Goal: Information Seeking & Learning: Understand process/instructions

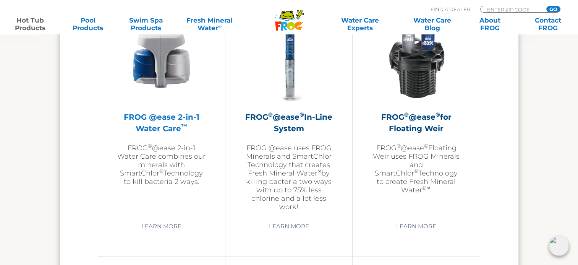
scroll to position [1147, 0]
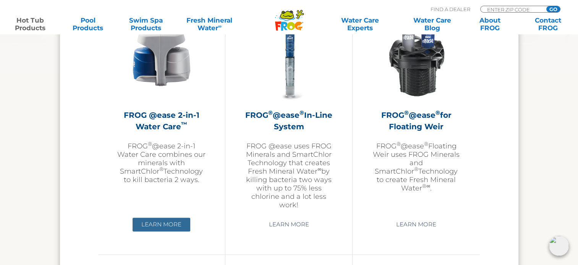
click at [167, 227] on link "Learn More" at bounding box center [162, 225] width 58 height 14
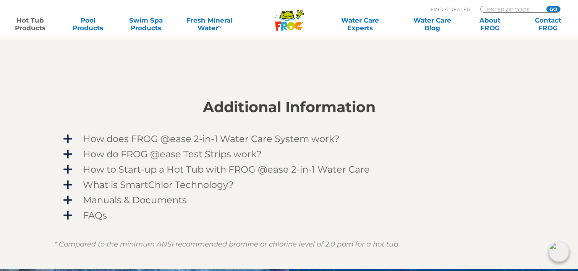
scroll to position [650, 0]
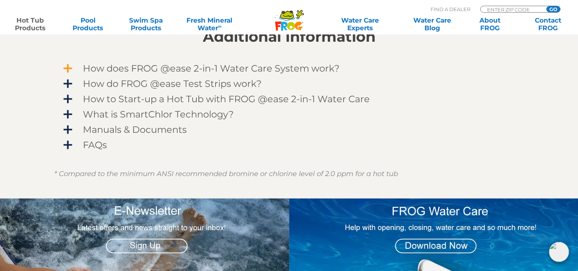
click at [83, 65] on span "How does FROG @ease 2-in-1 Water Care System work?" at bounding box center [294, 68] width 445 height 10
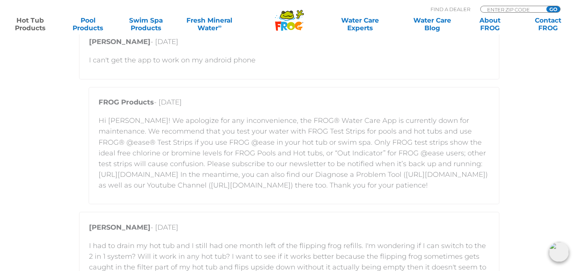
scroll to position [1338, 0]
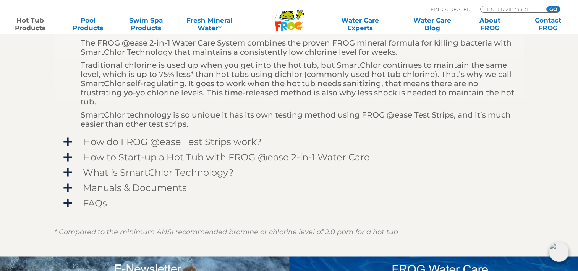
scroll to position [688, 0]
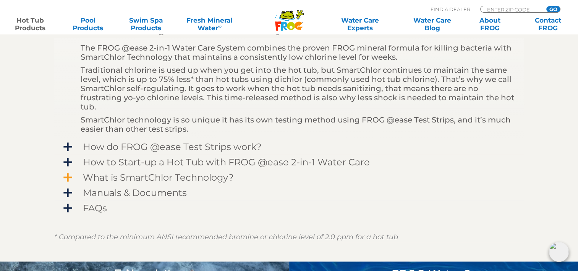
click at [72, 175] on span "What is SmartChlor Technology?" at bounding box center [294, 177] width 445 height 10
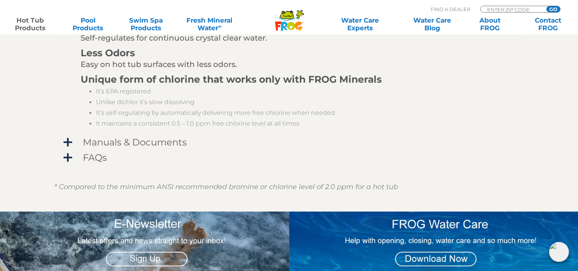
scroll to position [1070, 0]
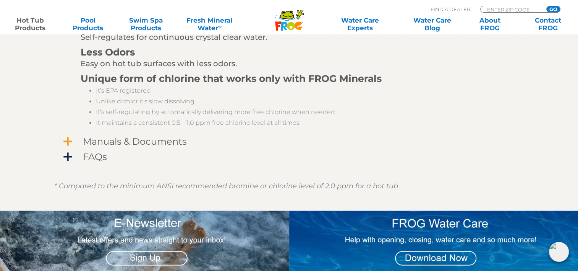
click at [72, 138] on span "Manuals & Documents" at bounding box center [294, 141] width 445 height 10
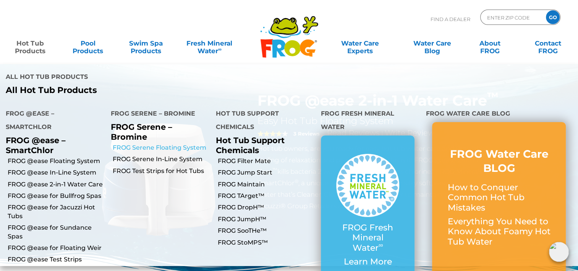
click at [133, 143] on link "FROG Serene Floating System" at bounding box center [161, 147] width 97 height 8
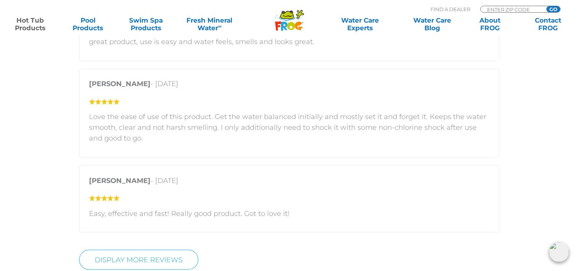
scroll to position [1338, 0]
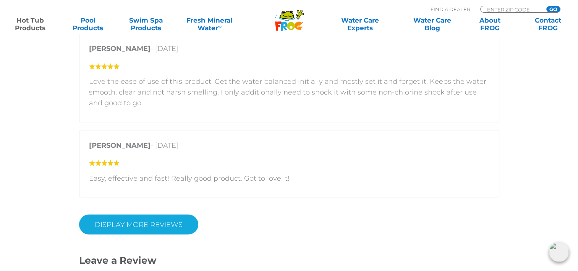
click at [142, 229] on link "Display More Reviews" at bounding box center [138, 224] width 119 height 20
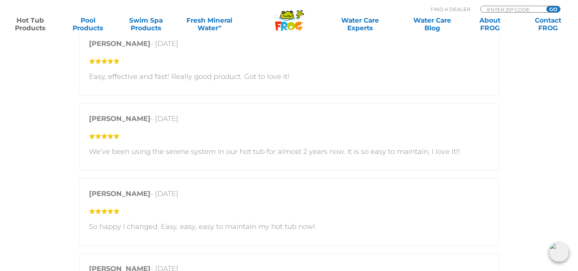
scroll to position [1453, 0]
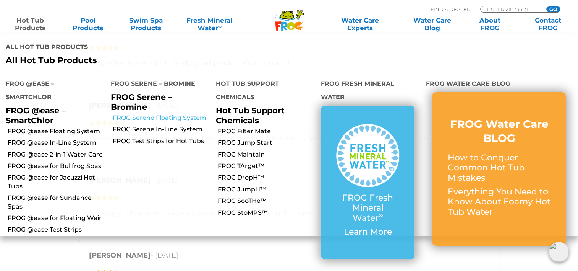
click at [178, 114] on link "FROG Serene Floating System" at bounding box center [161, 118] width 97 height 8
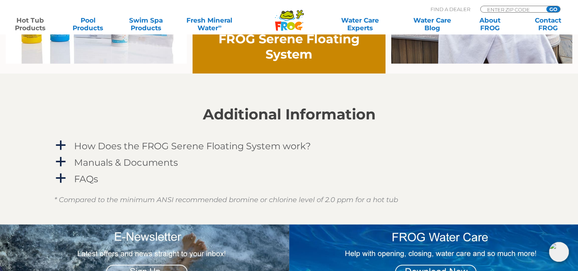
scroll to position [650, 0]
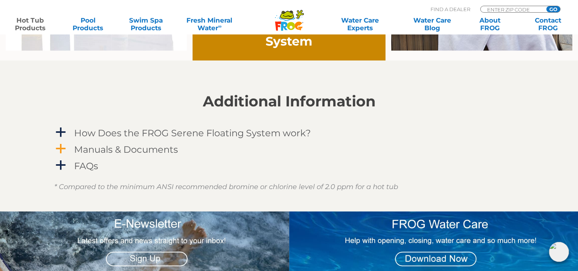
click at [60, 145] on span "a" at bounding box center [60, 148] width 11 height 11
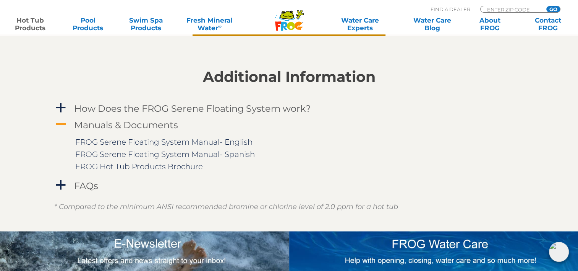
scroll to position [688, 0]
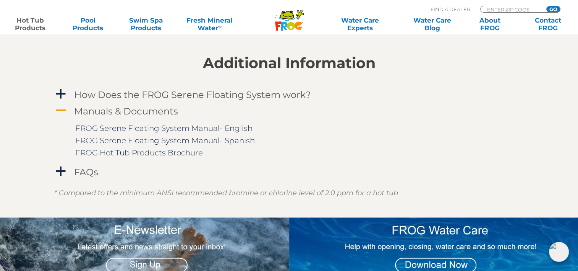
click at [225, 125] on link "FROG Serene Floating System Manual- English" at bounding box center [163, 127] width 177 height 9
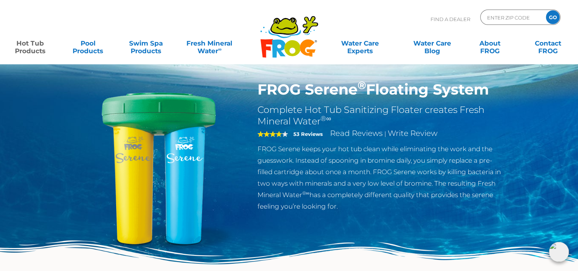
scroll to position [0, 0]
